Goal: Information Seeking & Learning: Learn about a topic

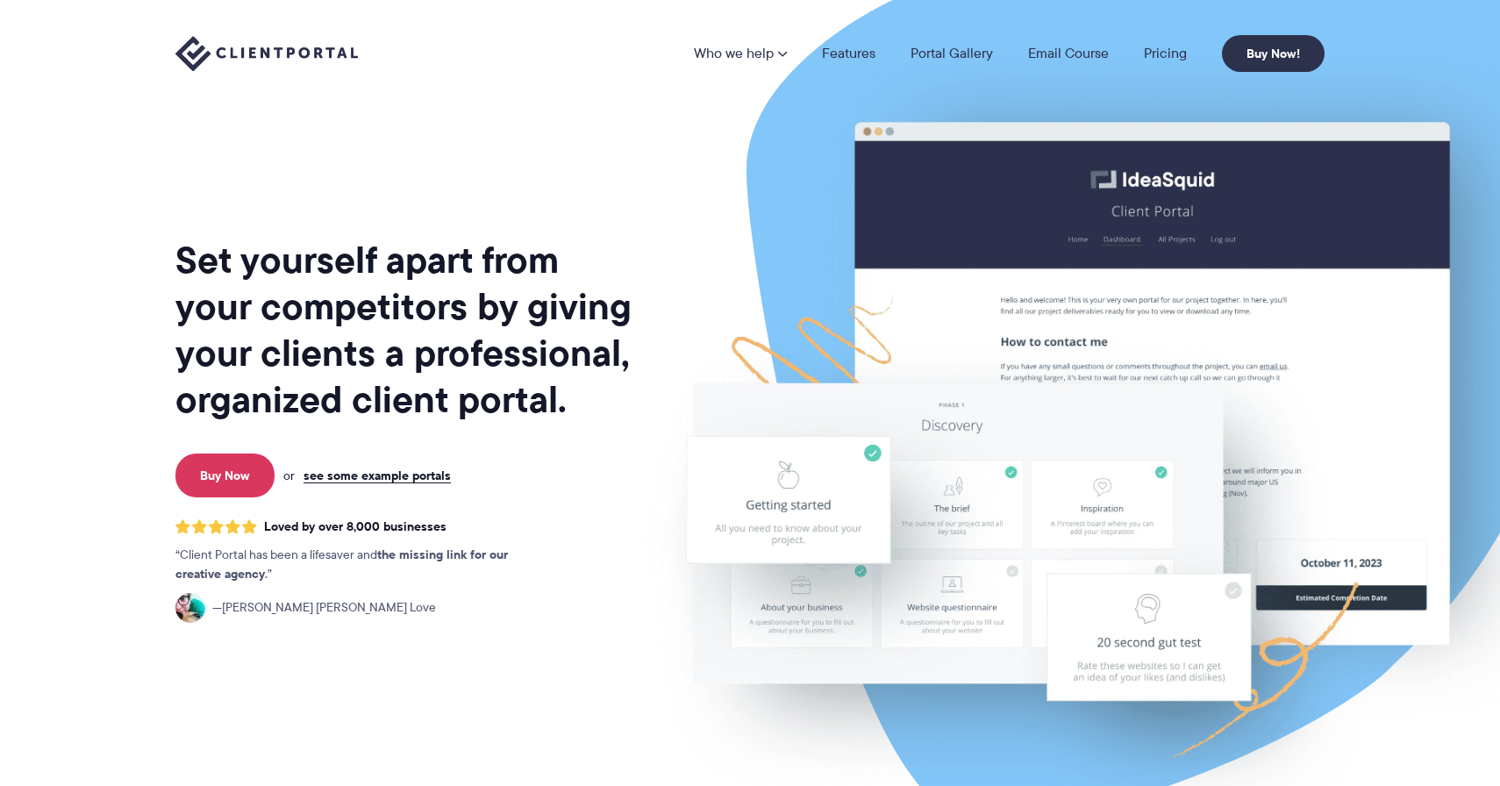
click at [368, 319] on h1 "Set yourself apart from your competitors by giving your clients a professional,…" at bounding box center [405, 330] width 460 height 186
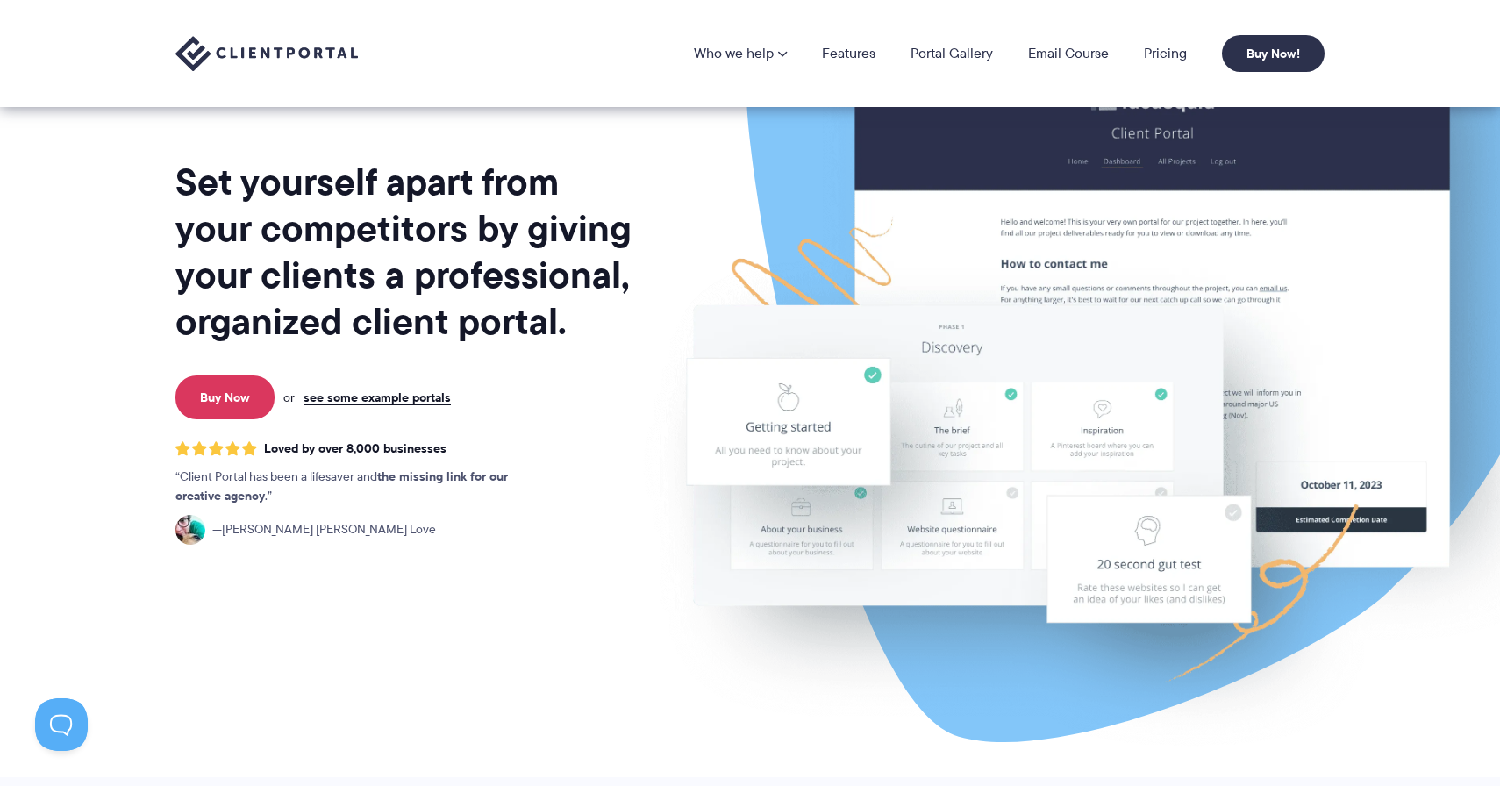
scroll to position [10, 0]
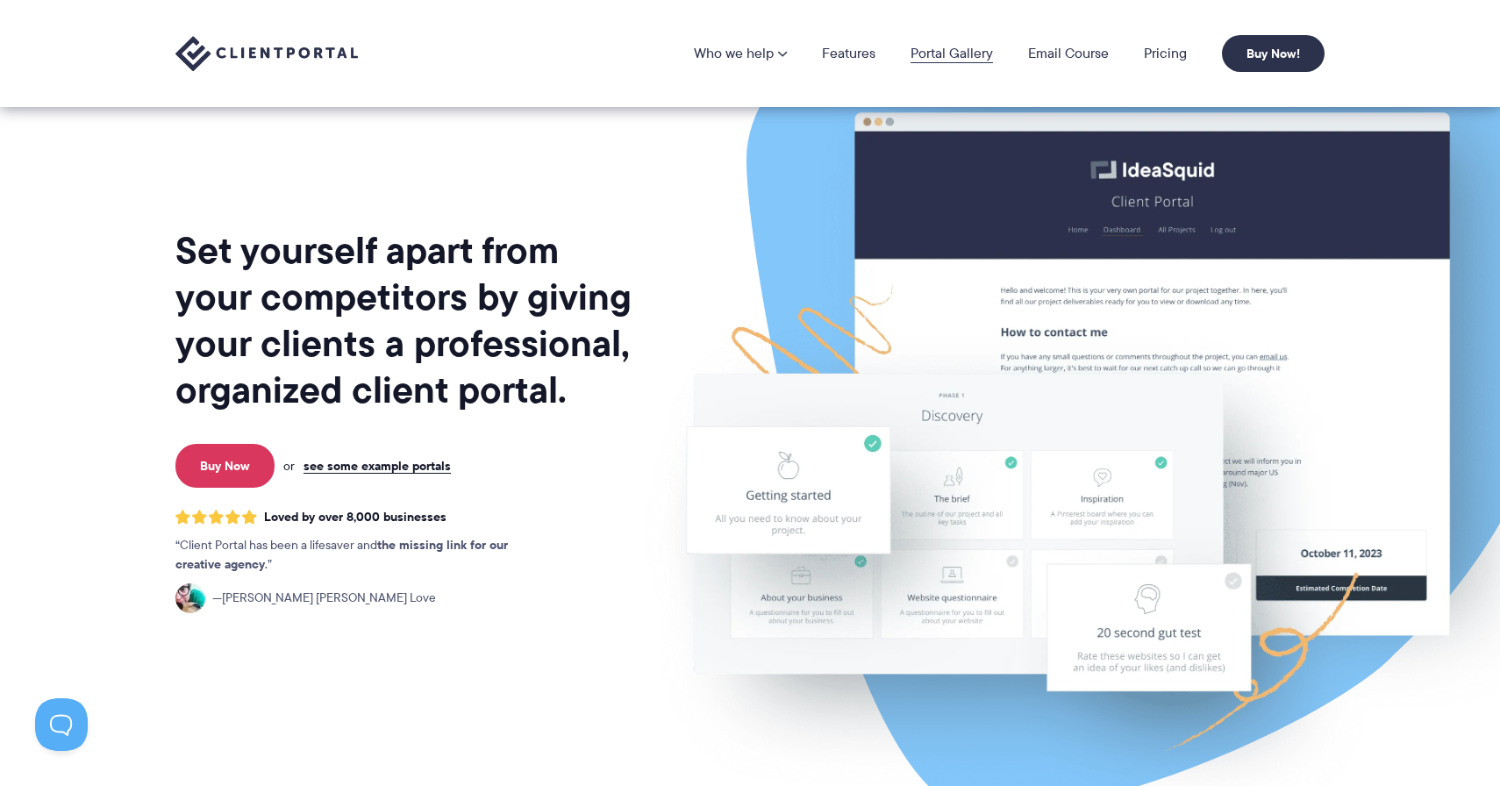
click at [942, 56] on link "Portal Gallery" at bounding box center [951, 53] width 82 height 14
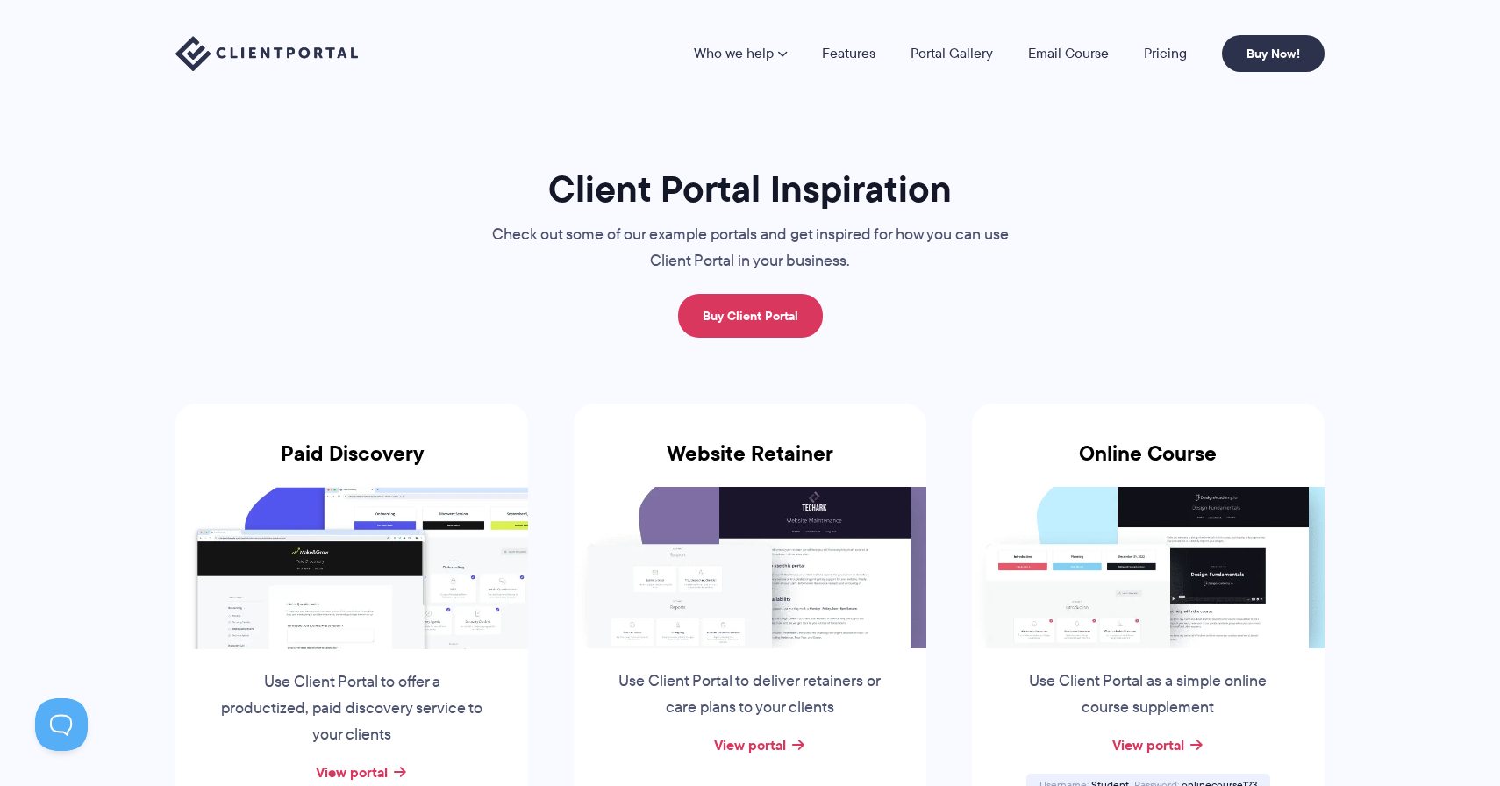
click at [217, 39] on img at bounding box center [266, 54] width 182 height 36
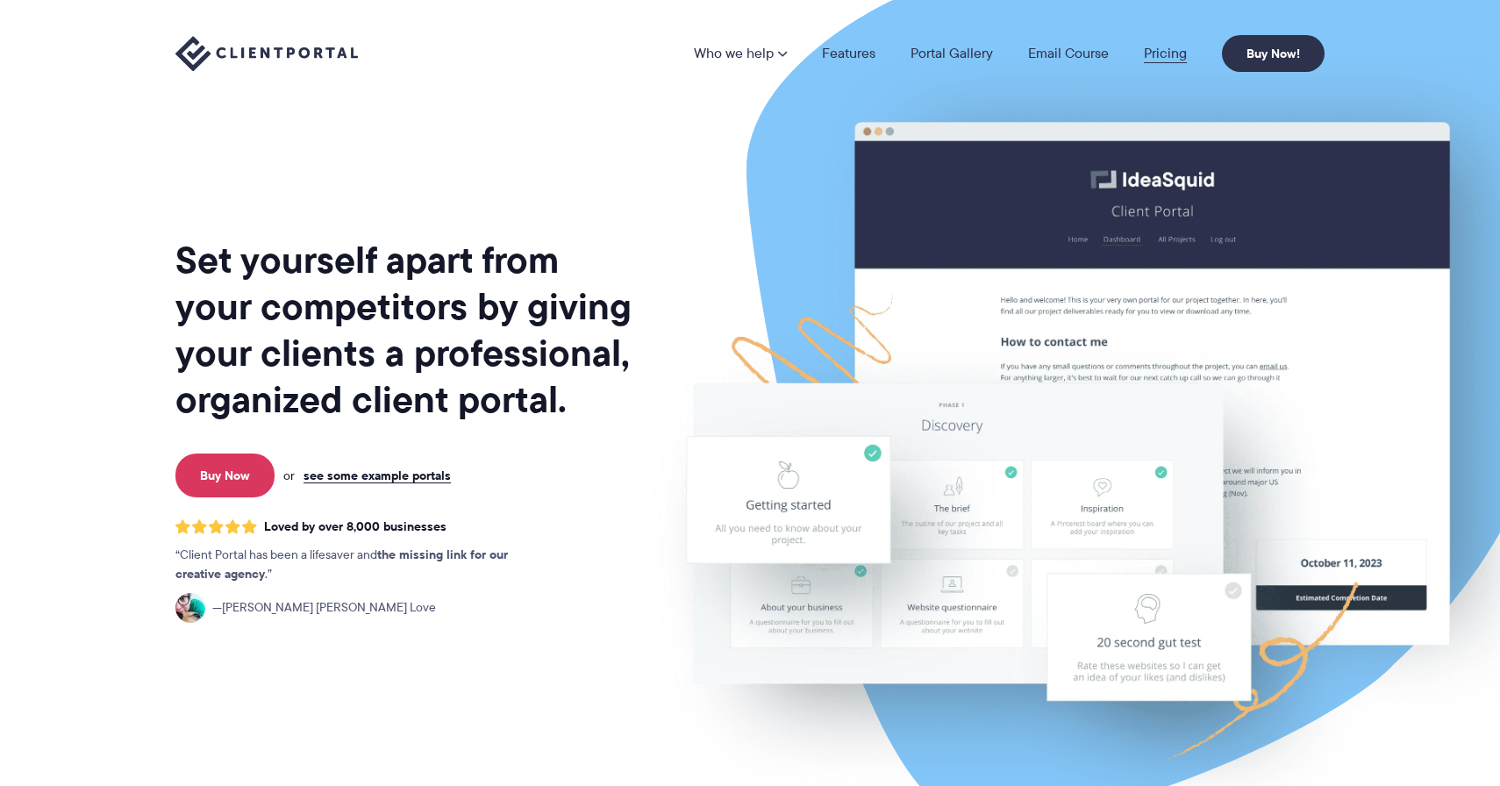
click at [1170, 54] on link "Pricing" at bounding box center [1165, 53] width 43 height 14
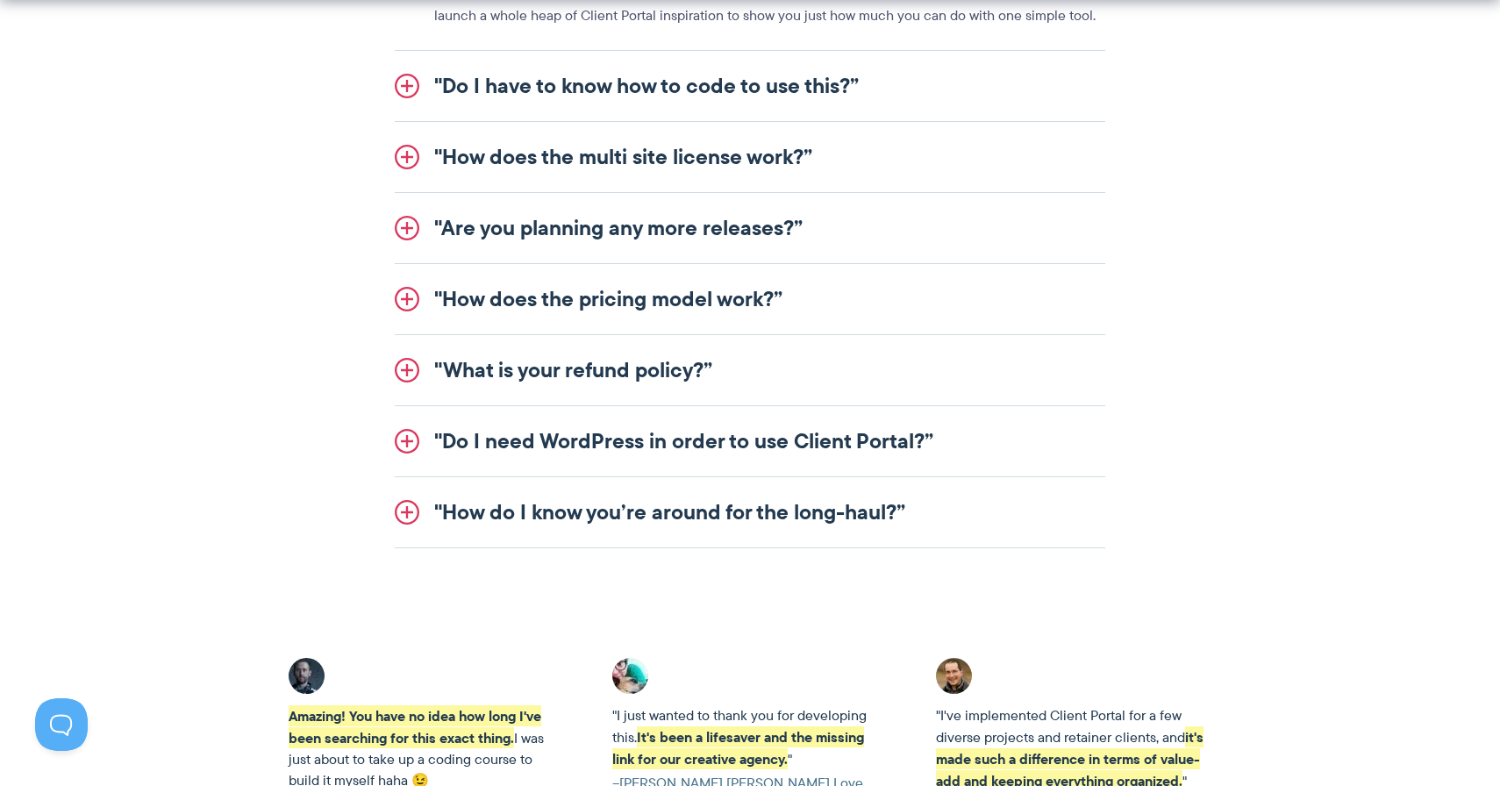
scroll to position [2336, 0]
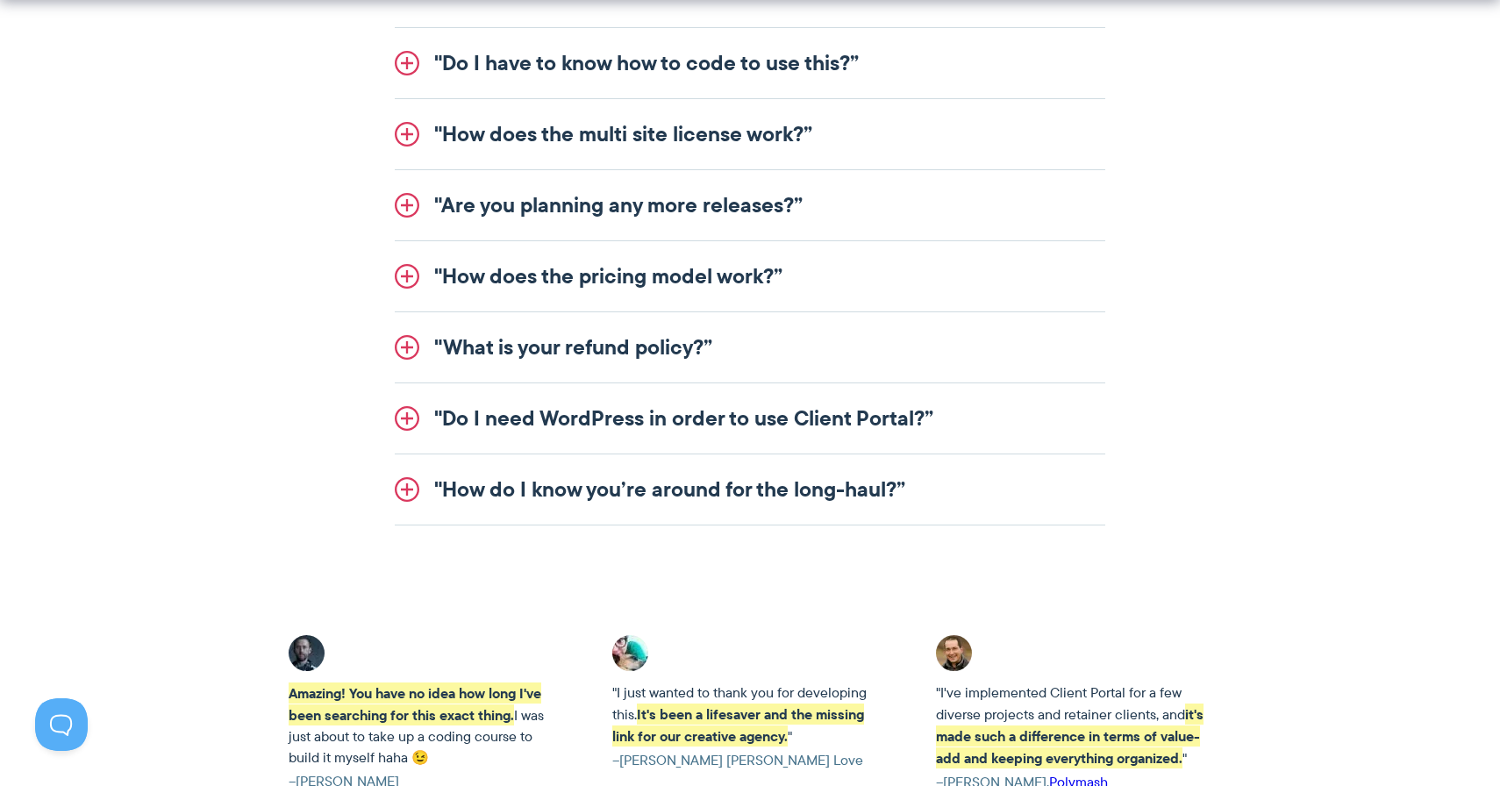
click at [603, 428] on link ""Do I need WordPress in order to use Client Portal?”" at bounding box center [750, 418] width 710 height 70
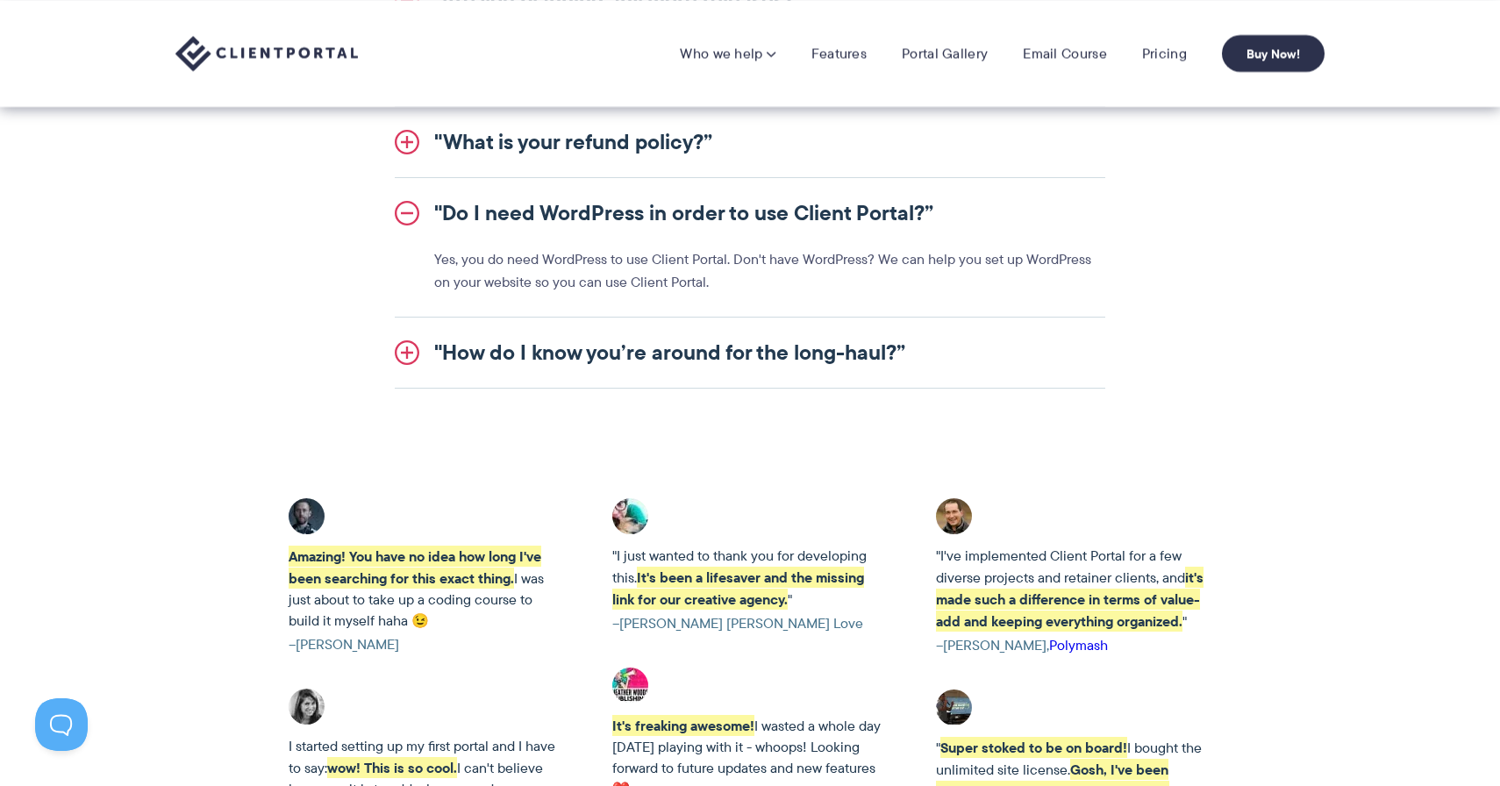
scroll to position [2309, 0]
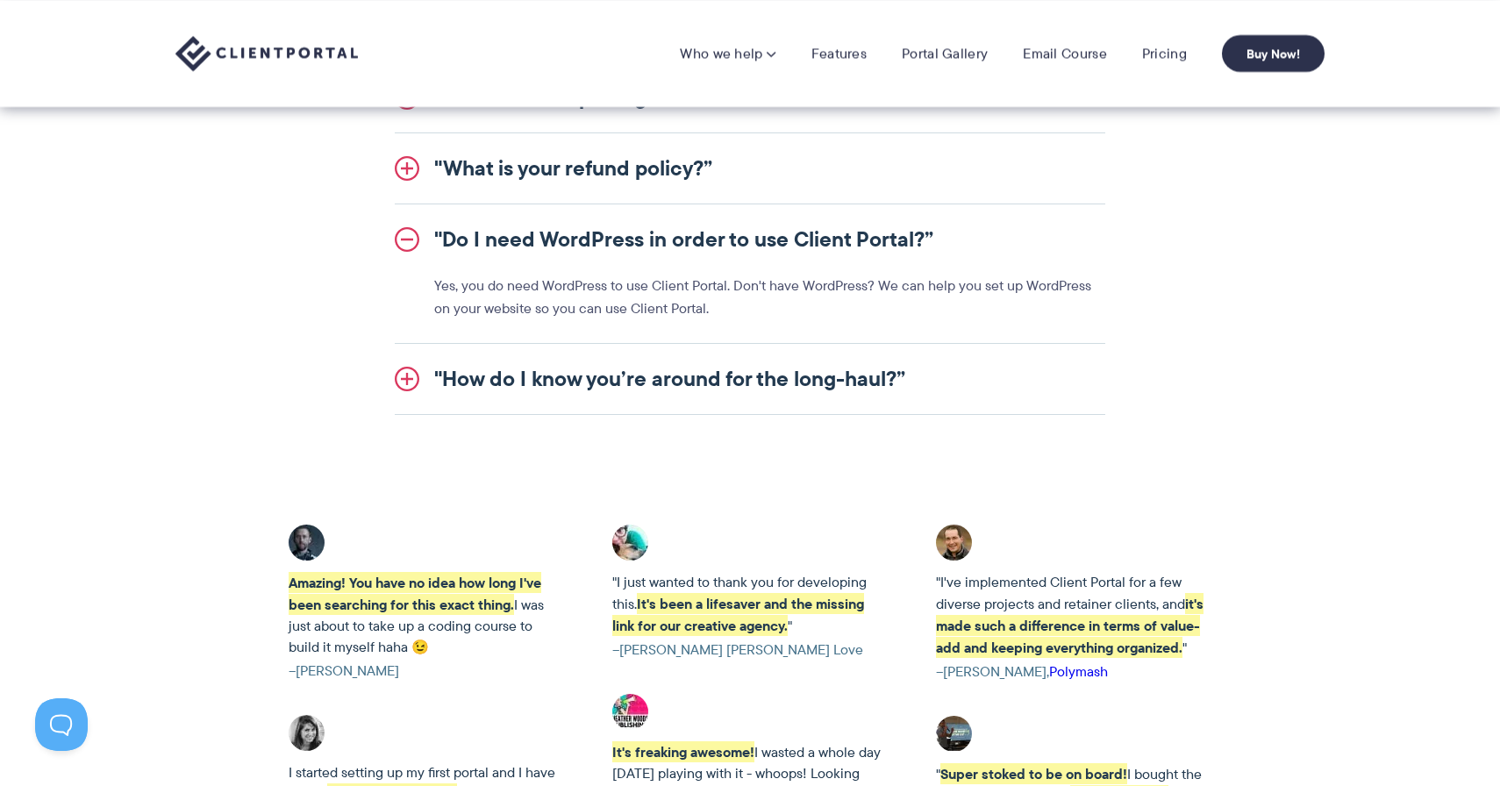
click at [843, 68] on nav "Who we help Who we help View pricing Agencies See how Client Portal can help gi…" at bounding box center [1002, 53] width 645 height 37
click at [840, 46] on link "Features" at bounding box center [838, 54] width 55 height 18
click at [837, 52] on link "Features" at bounding box center [838, 54] width 55 height 18
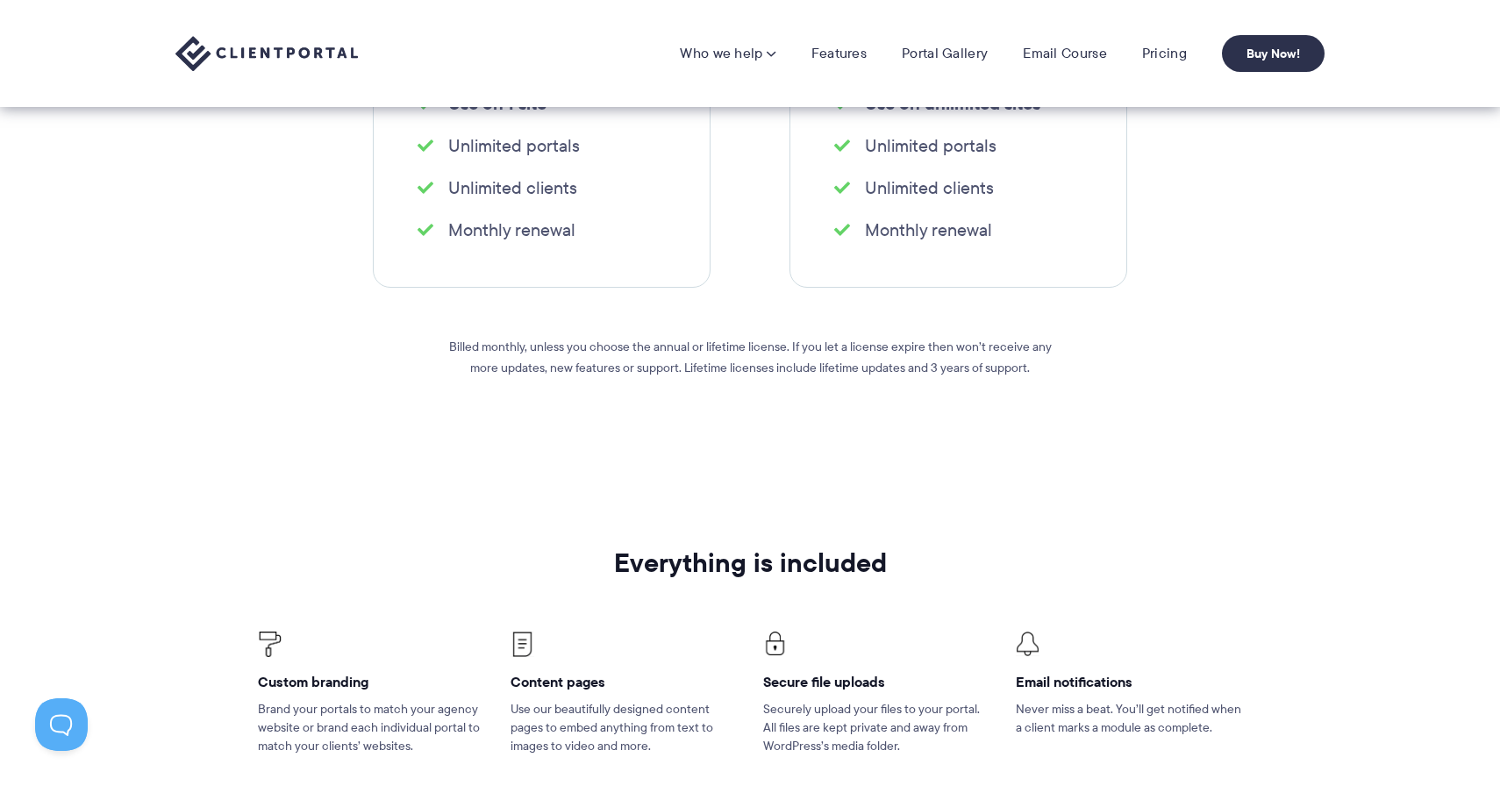
scroll to position [0, 0]
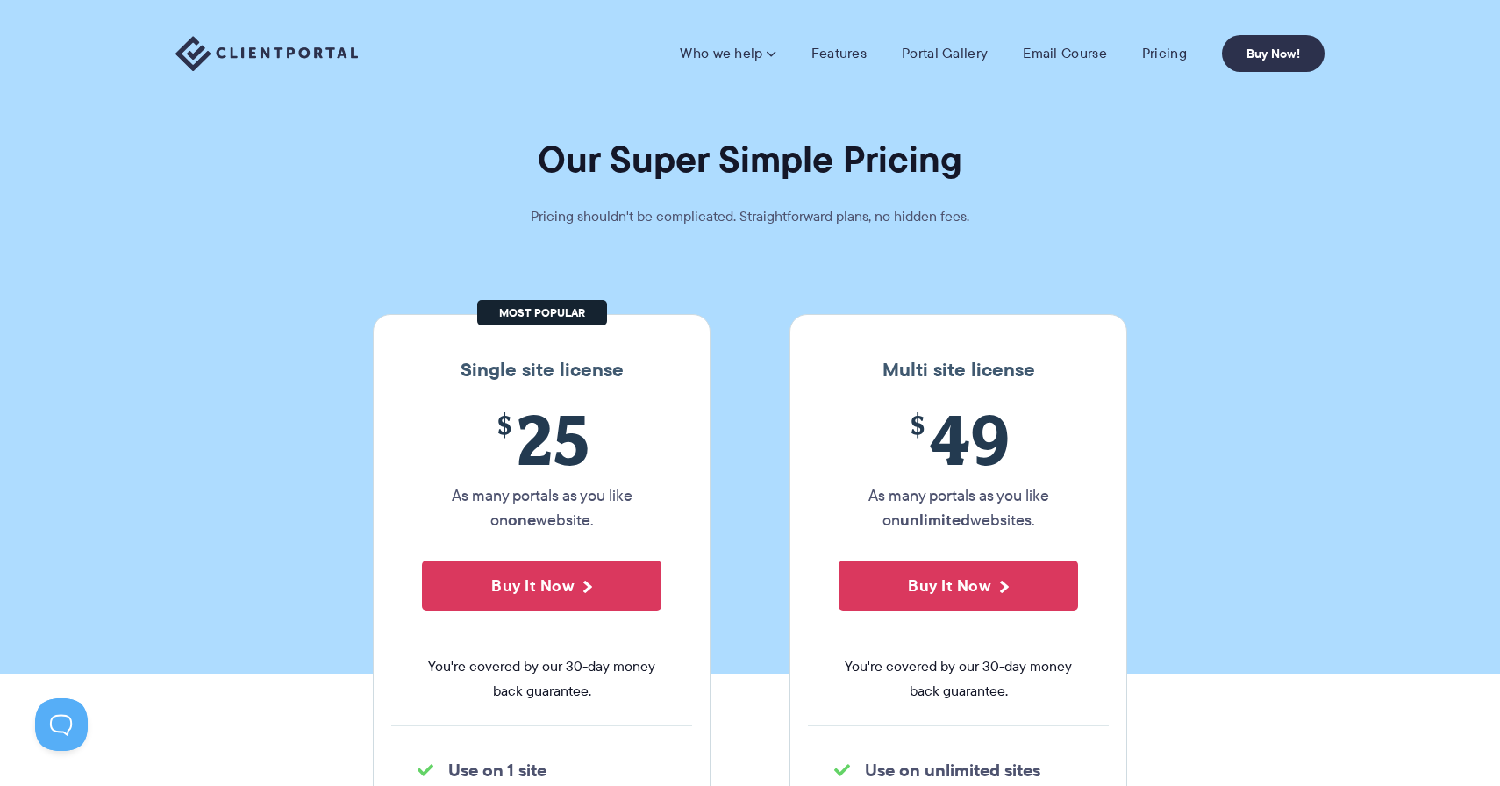
click at [260, 55] on img at bounding box center [266, 54] width 182 height 36
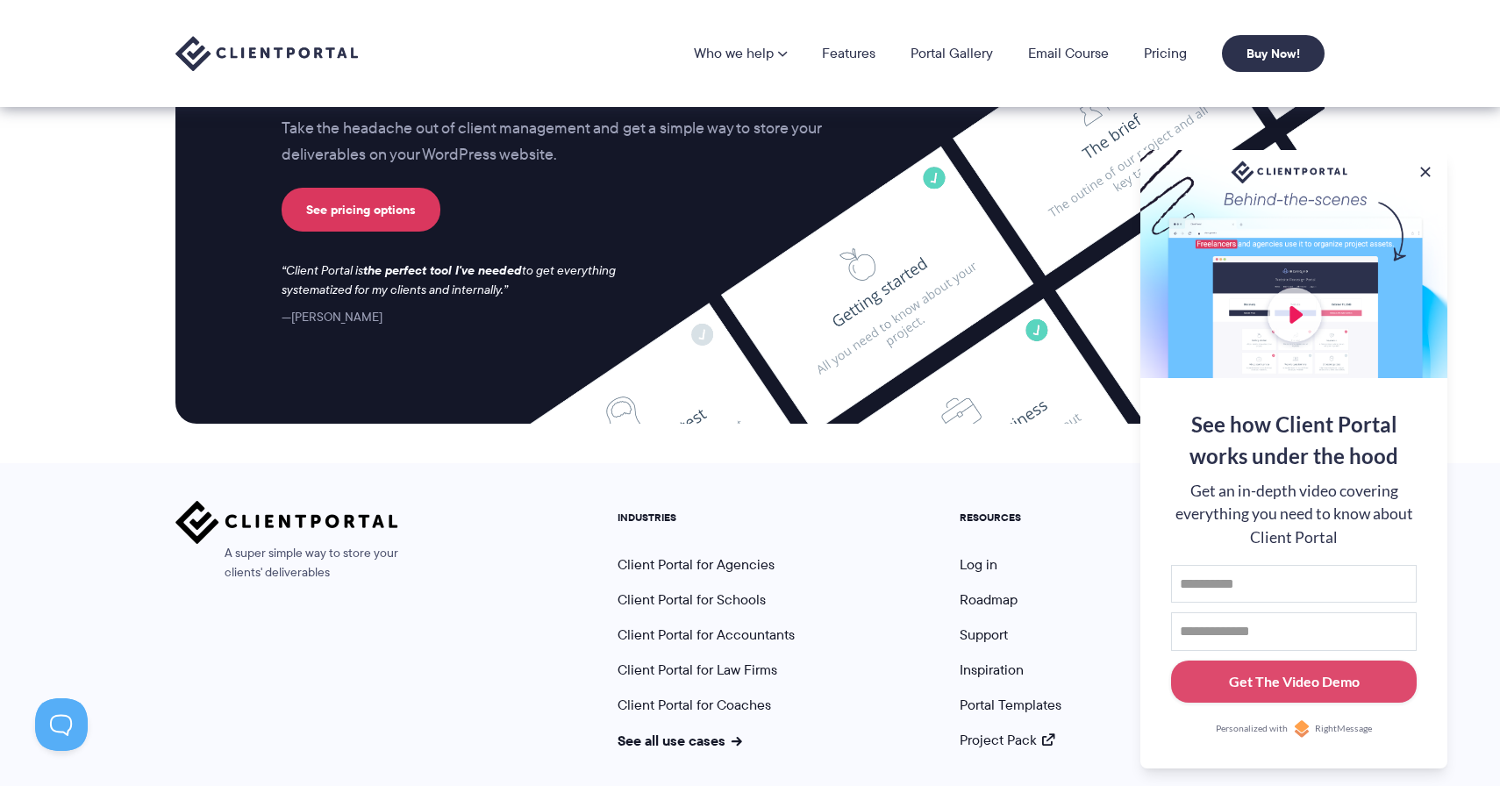
scroll to position [7264, 0]
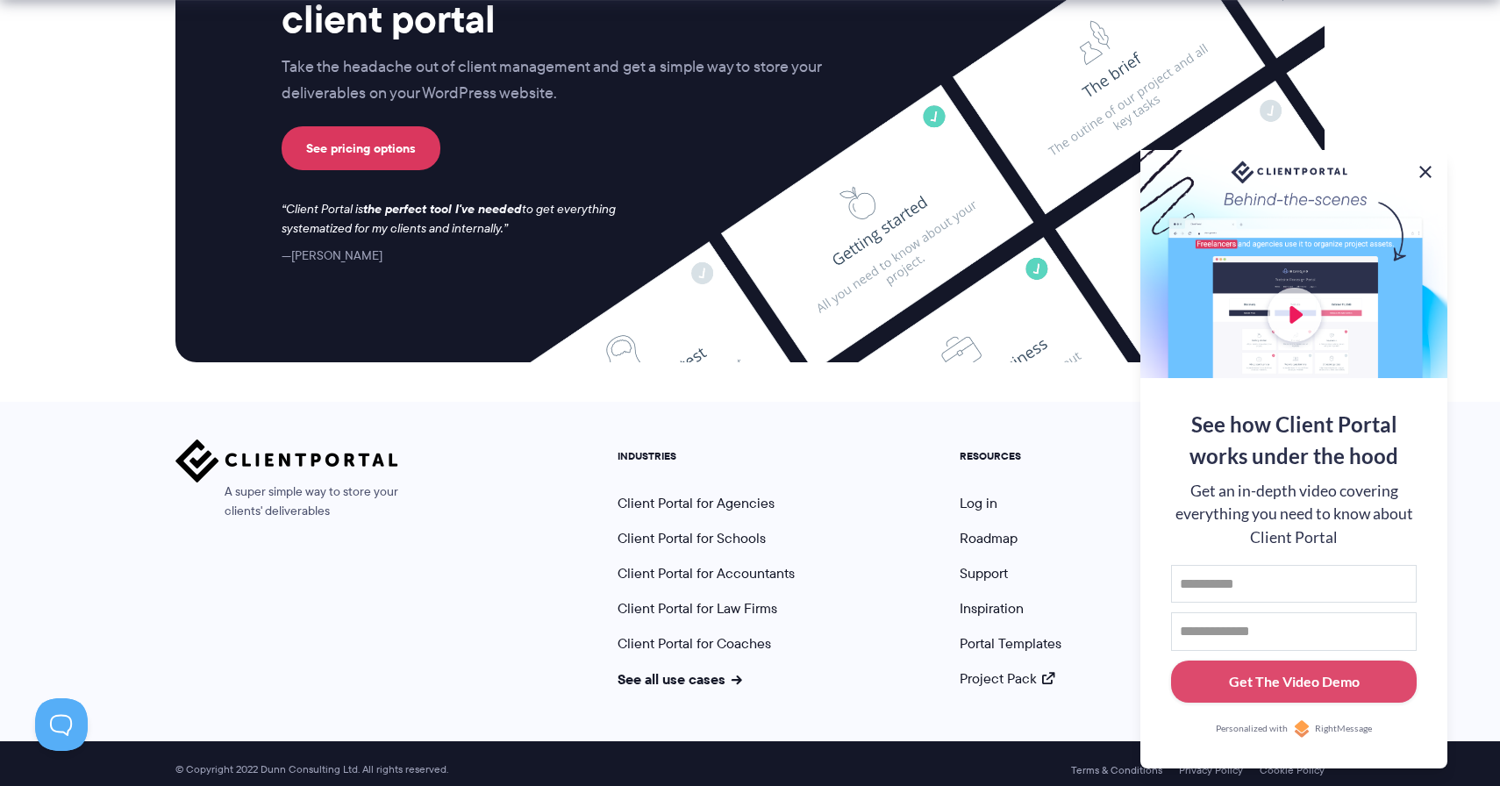
click at [1426, 162] on button at bounding box center [1425, 171] width 21 height 21
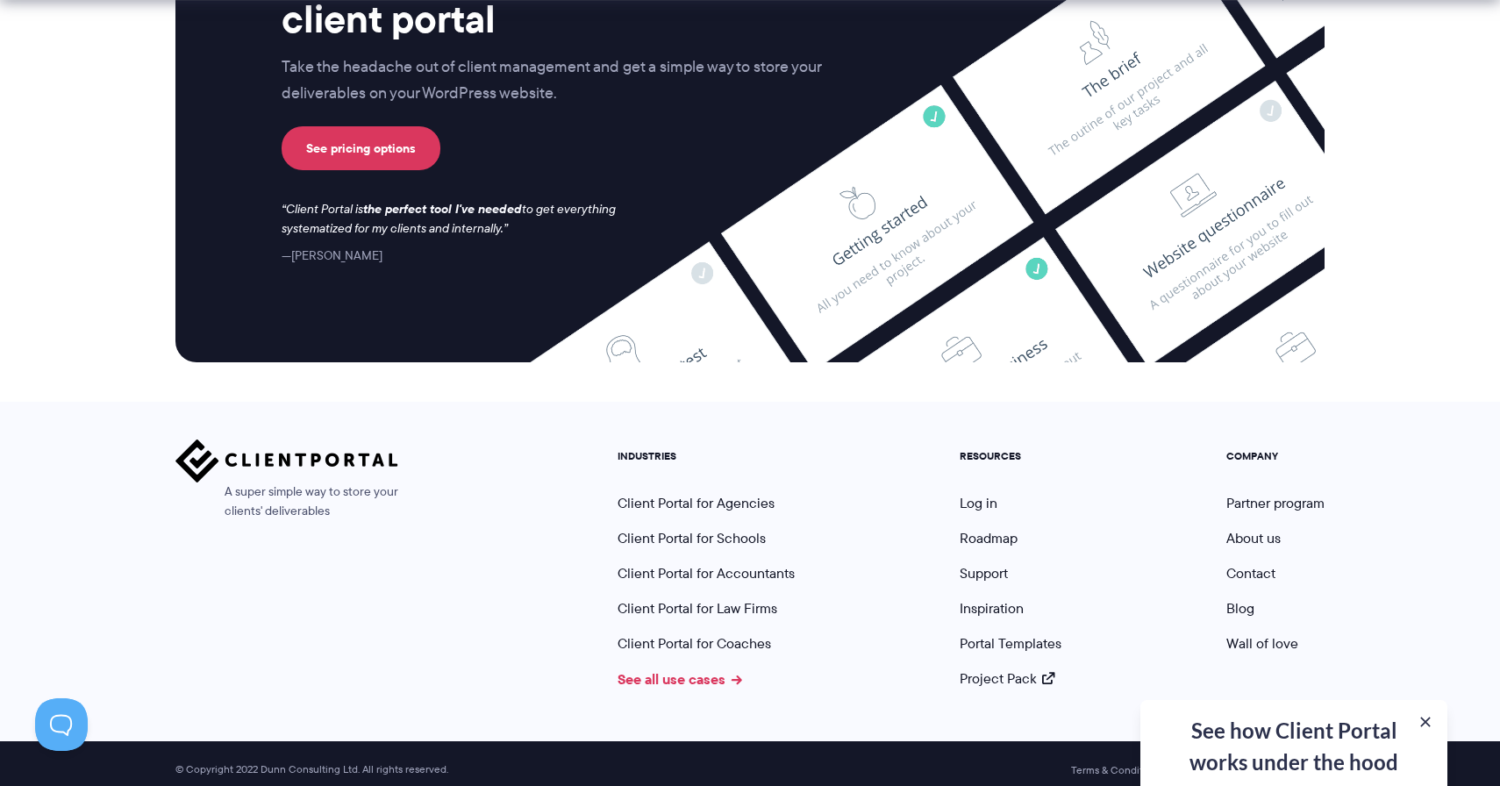
click at [710, 670] on link "See all use cases" at bounding box center [679, 678] width 125 height 21
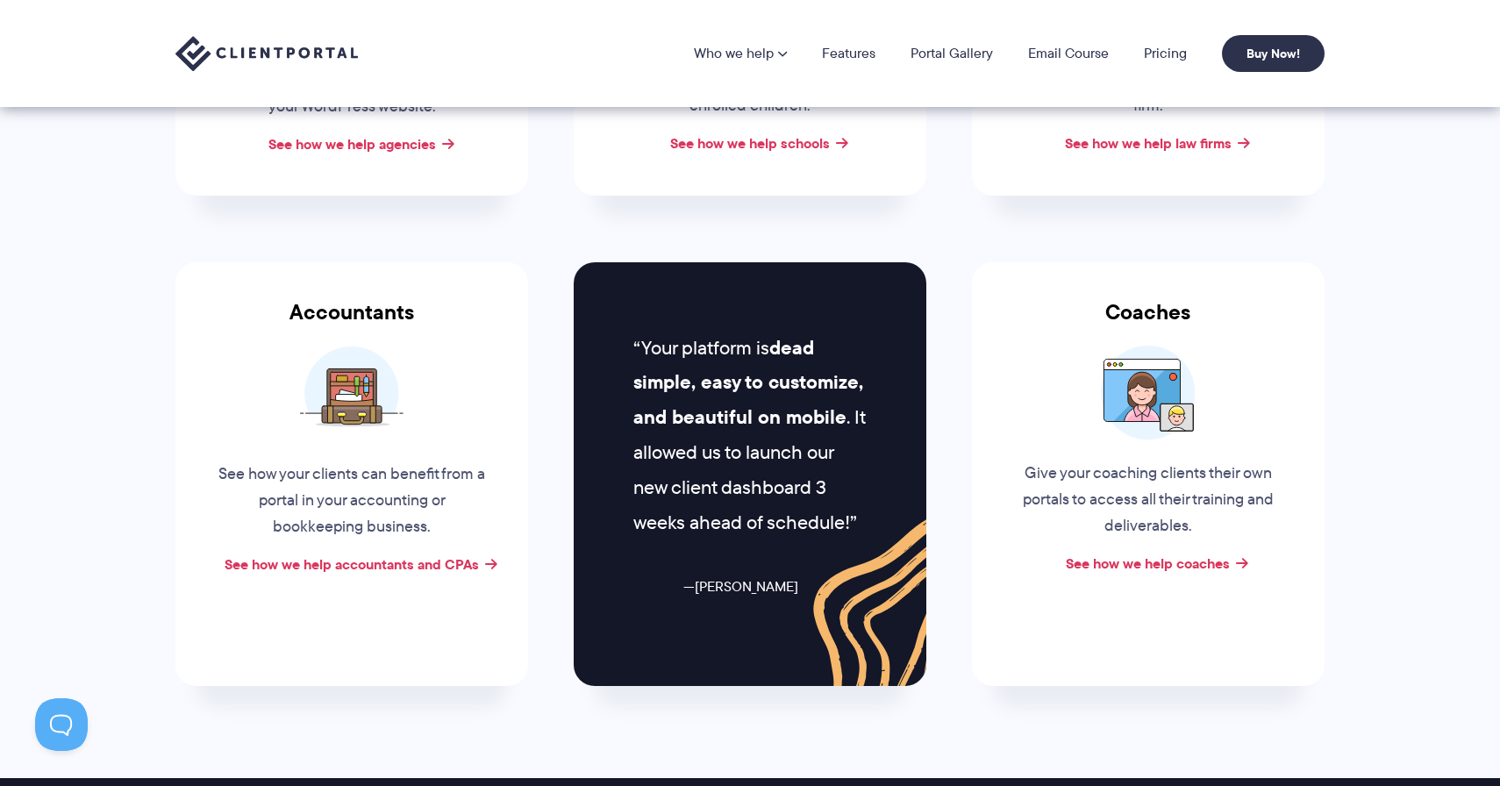
scroll to position [549, 0]
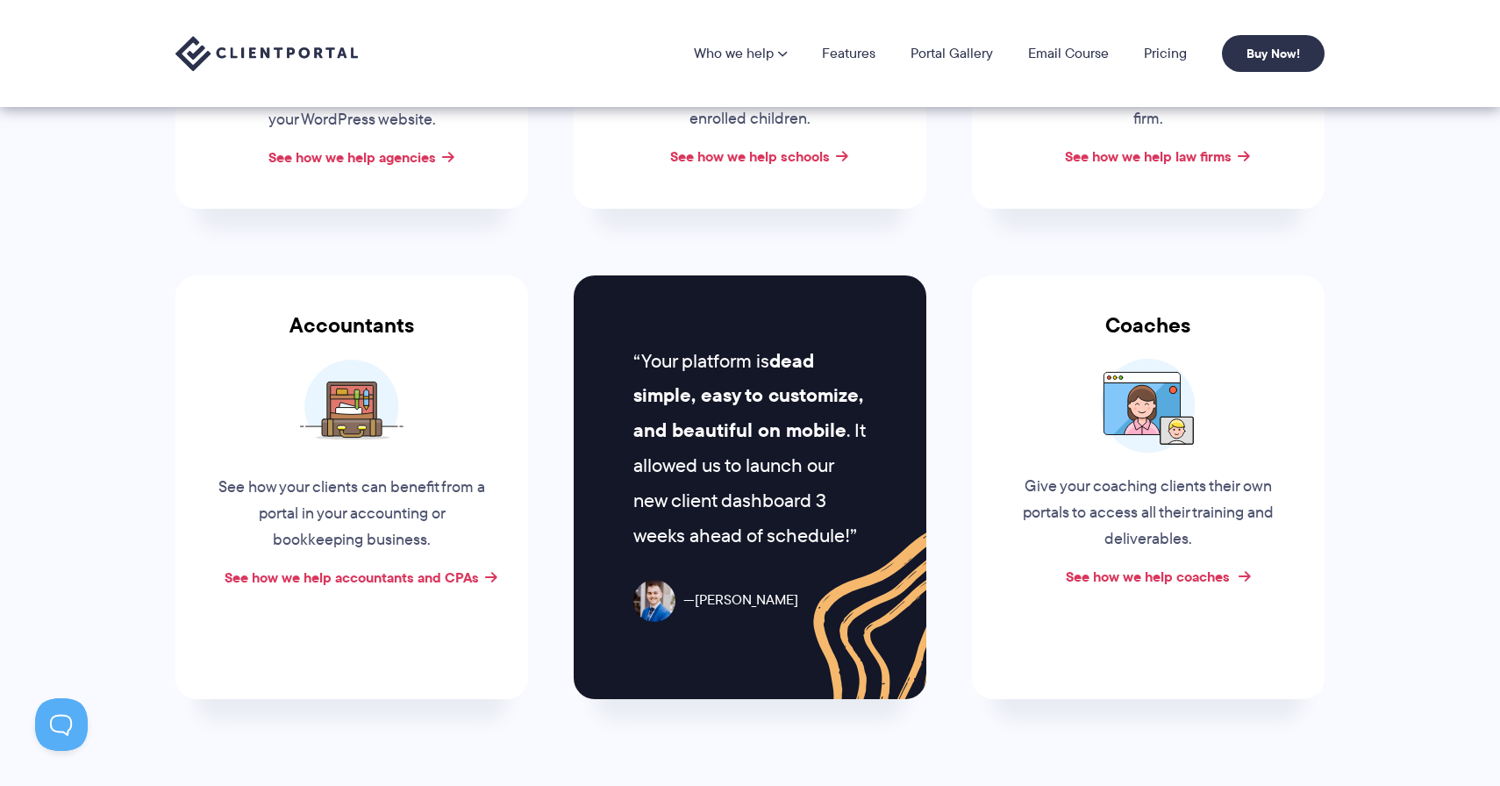
click at [1138, 571] on link "See how we help coaches" at bounding box center [1148, 576] width 164 height 21
